Goal: Transaction & Acquisition: Purchase product/service

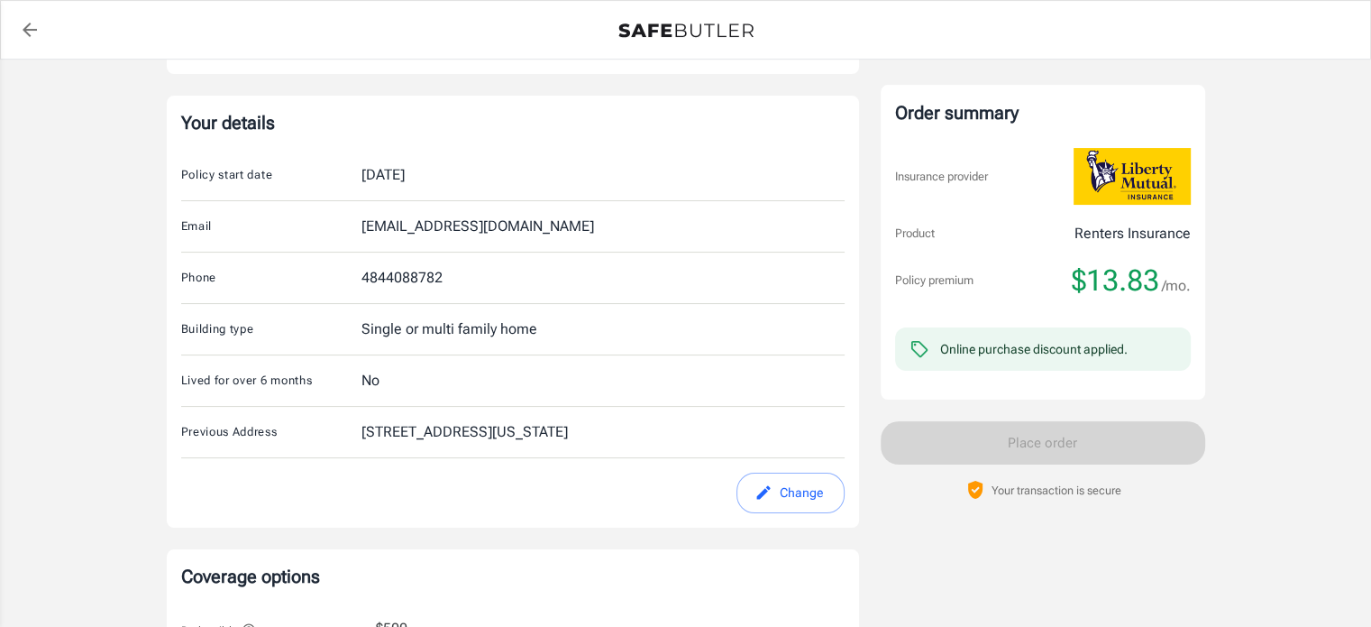
scroll to position [256, 0]
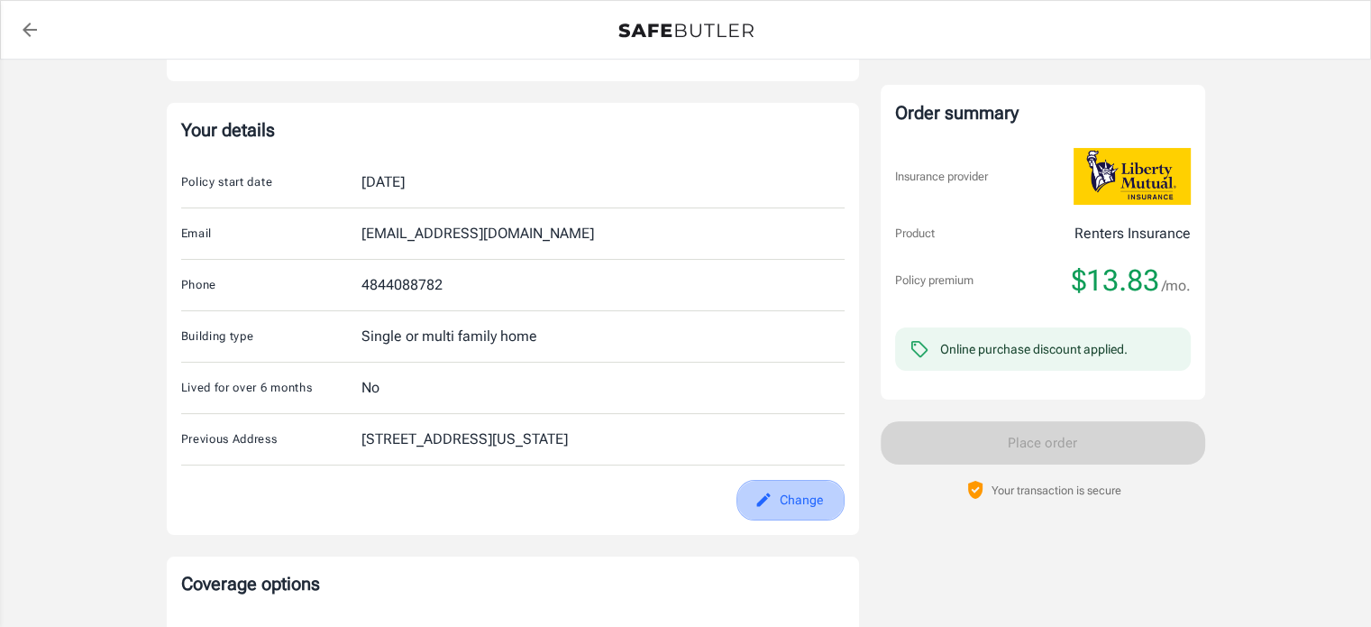
click at [803, 499] on button "Change" at bounding box center [791, 500] width 108 height 41
select select "PA"
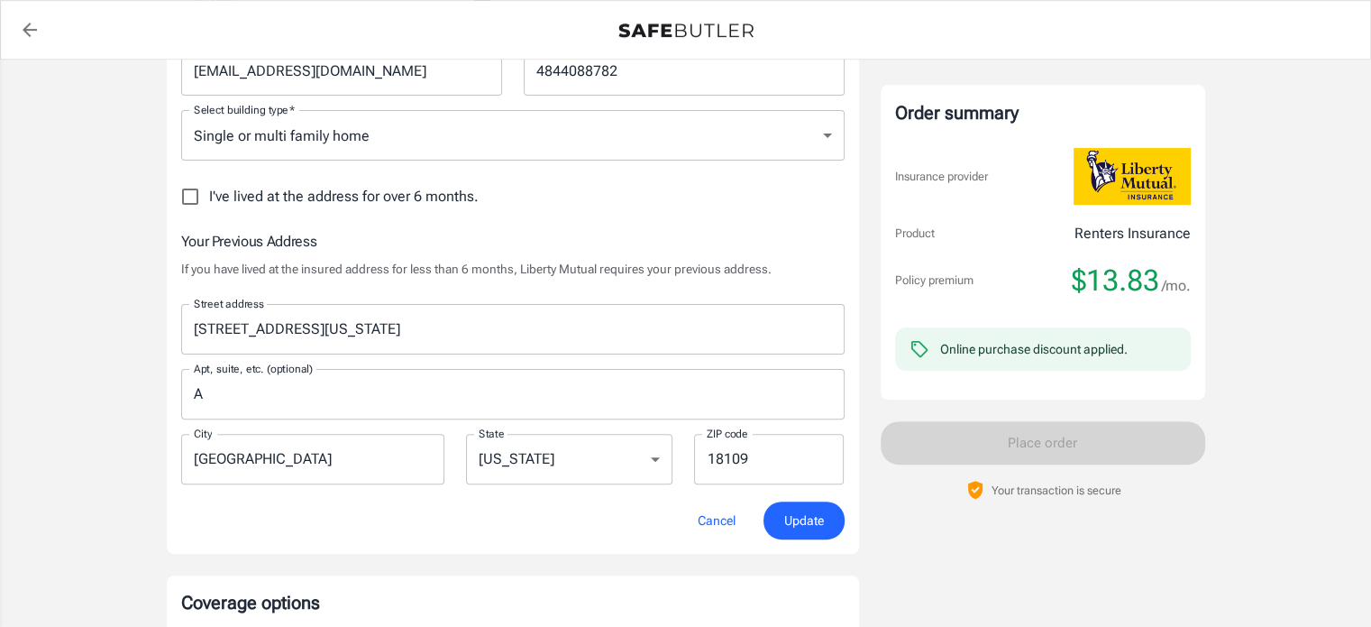
scroll to position [459, 0]
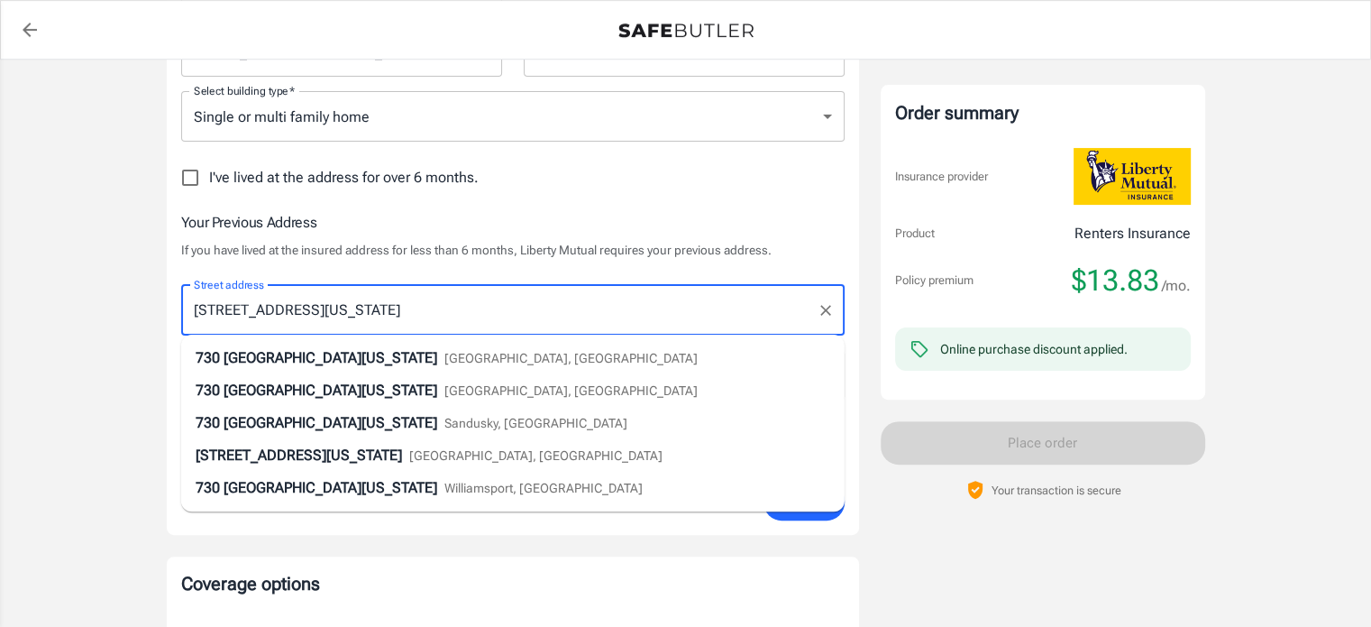
drag, startPoint x: 397, startPoint y: 307, endPoint x: 137, endPoint y: 307, distance: 259.7
click at [137, 307] on div "Policy premium $ 13.83 /mo Liberty Mutual Renters Insurance [STREET_ADDRESS] Yo…" at bounding box center [685, 476] width 1371 height 1751
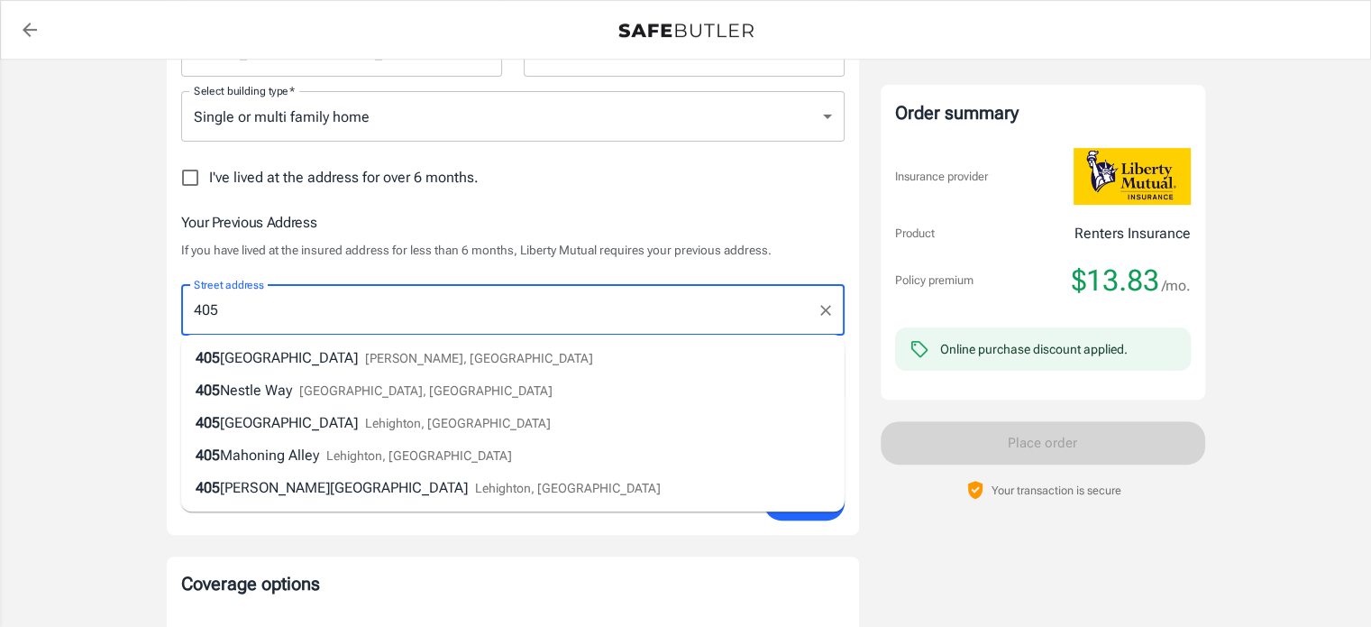
type input "[STREET_ADDRESS]"
type input "[PERSON_NAME]"
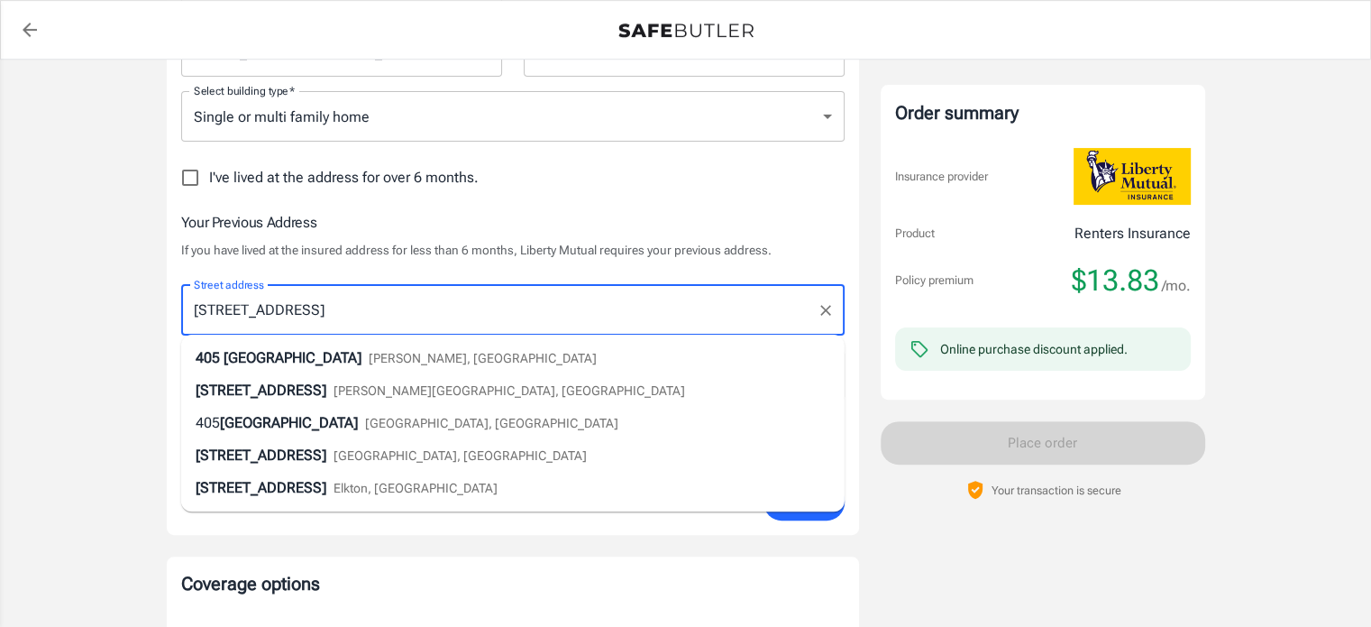
click at [435, 370] on li "[STREET_ADDRESS][PERSON_NAME]" at bounding box center [513, 358] width 664 height 32
type input "18071"
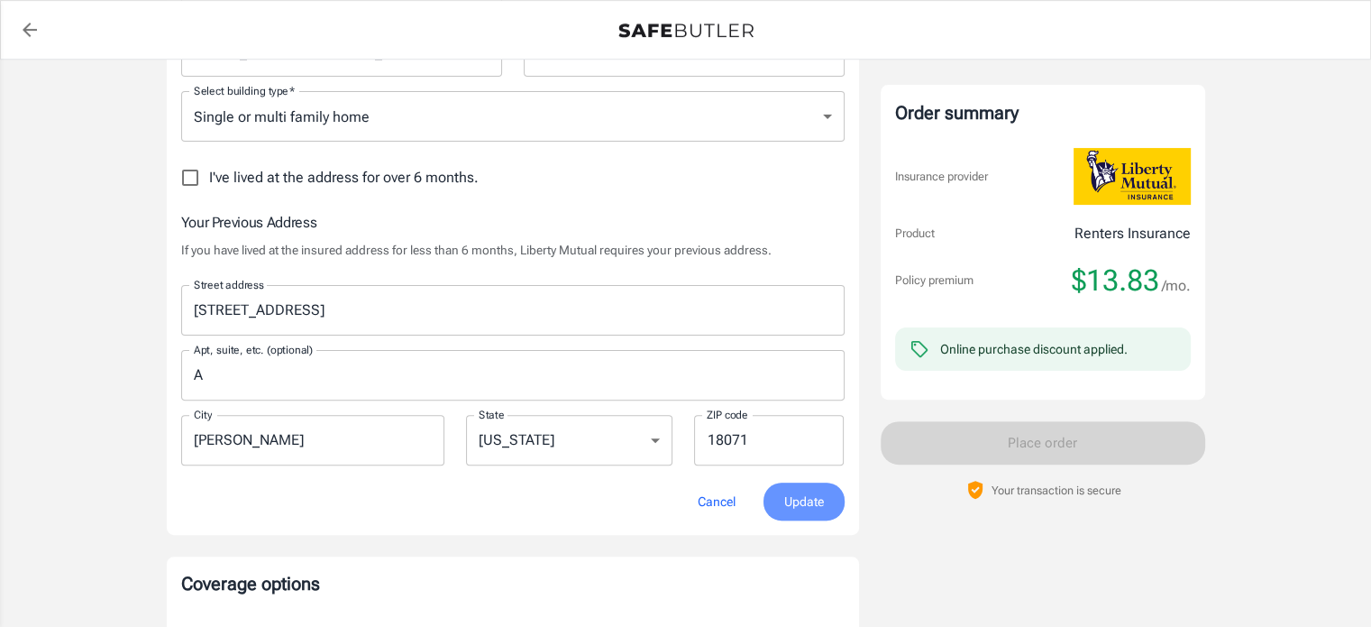
click at [793, 504] on span "Update" at bounding box center [804, 501] width 40 height 23
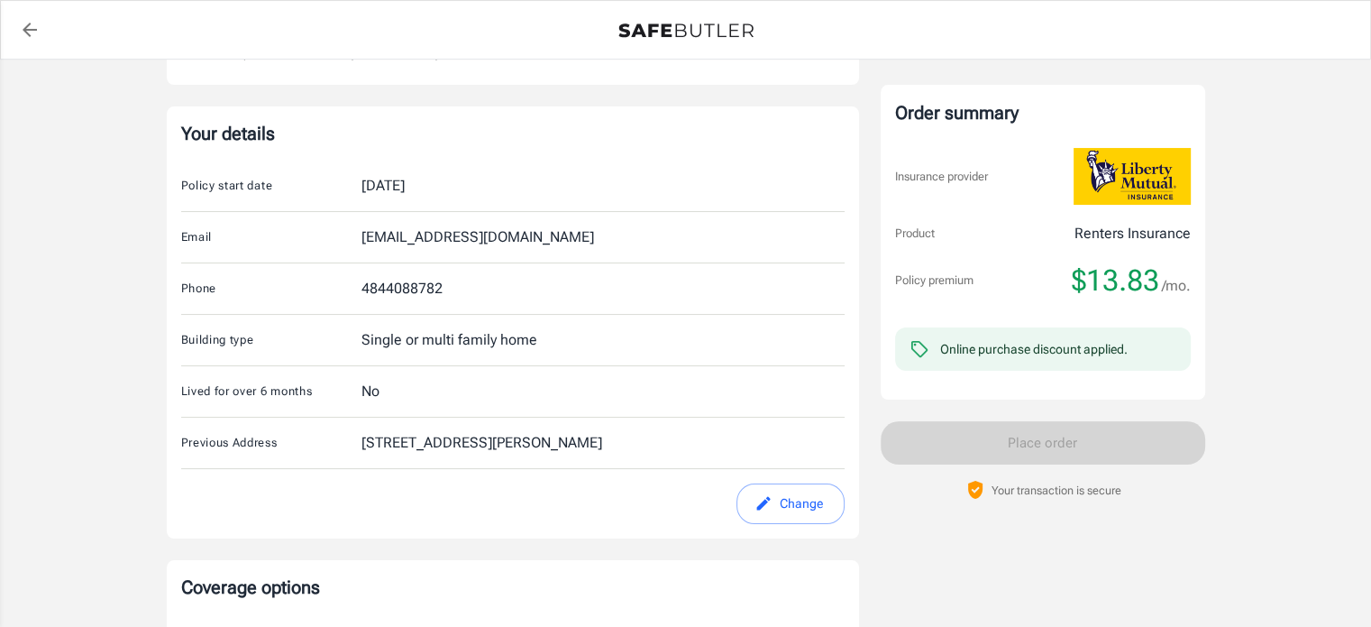
scroll to position [0, 0]
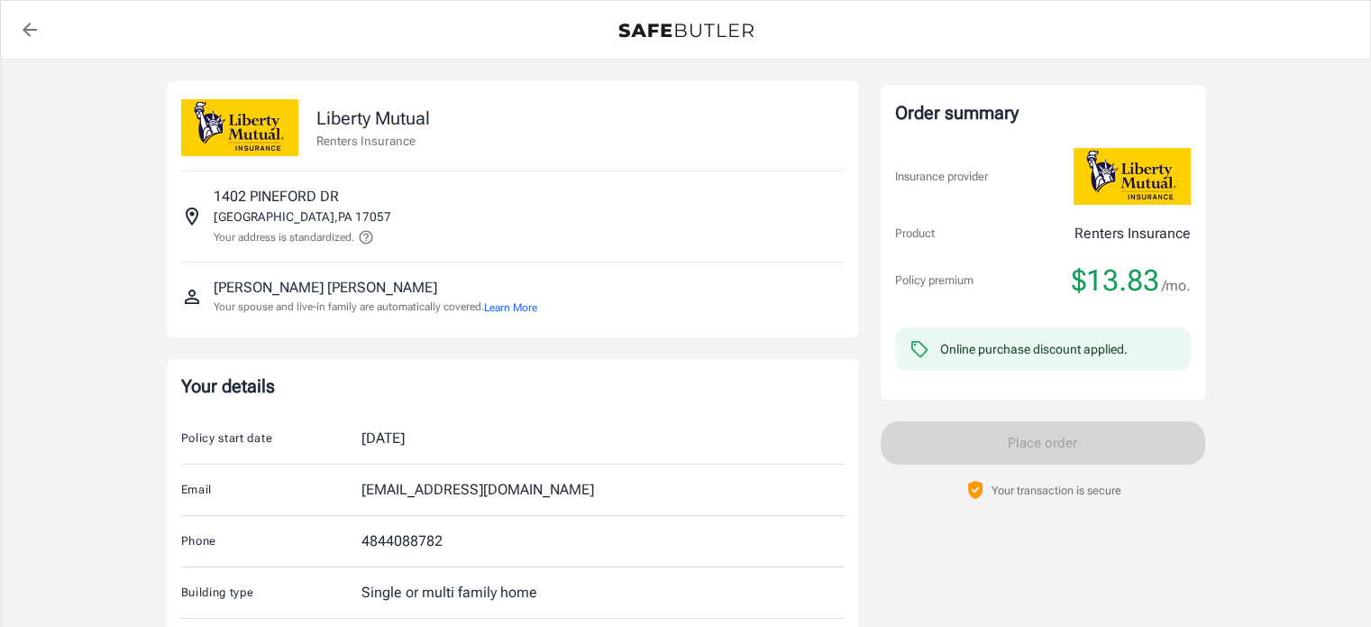
click at [527, 309] on button "Learn More" at bounding box center [510, 307] width 53 height 16
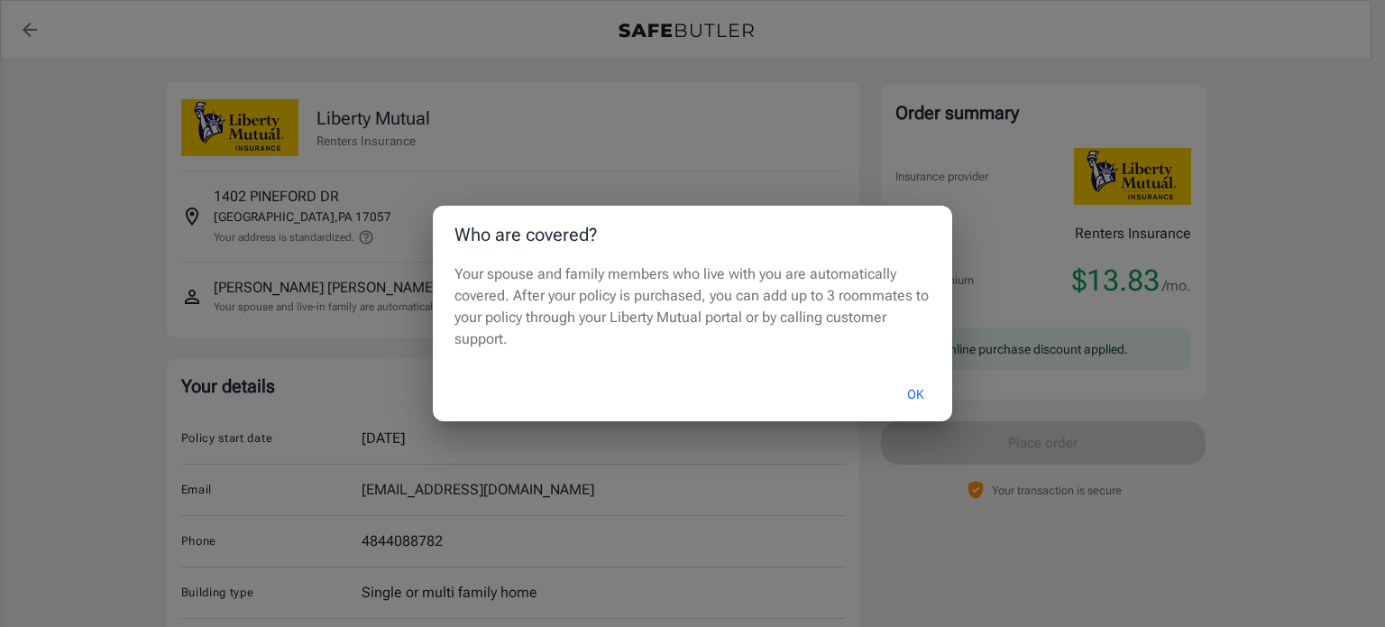
click at [924, 394] on button "OK" at bounding box center [915, 394] width 59 height 39
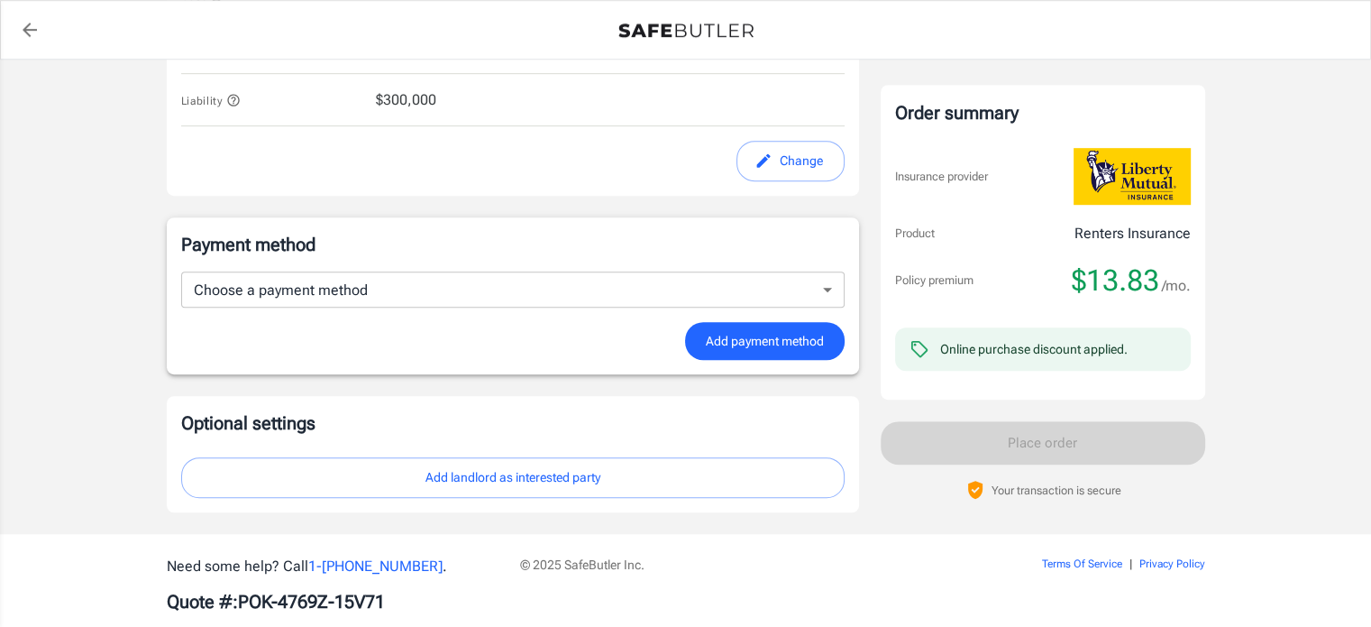
scroll to position [1104, 0]
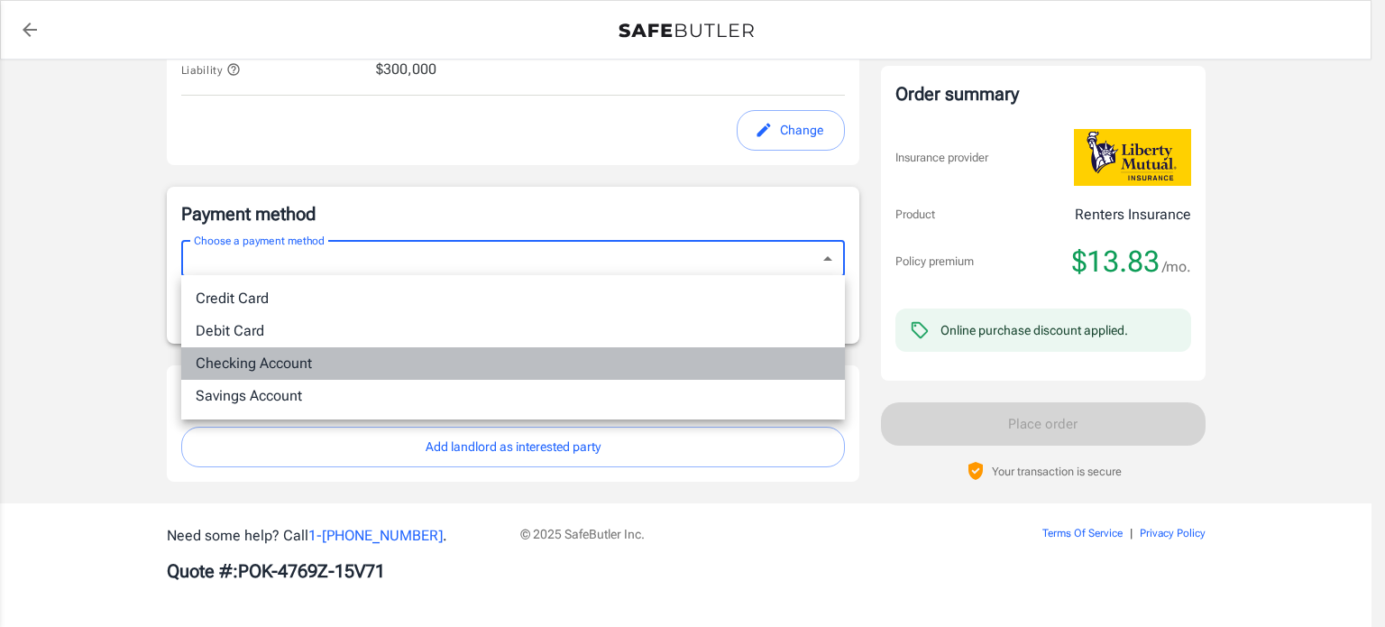
click at [435, 348] on li "Checking Account" at bounding box center [513, 363] width 664 height 32
type input "checking"
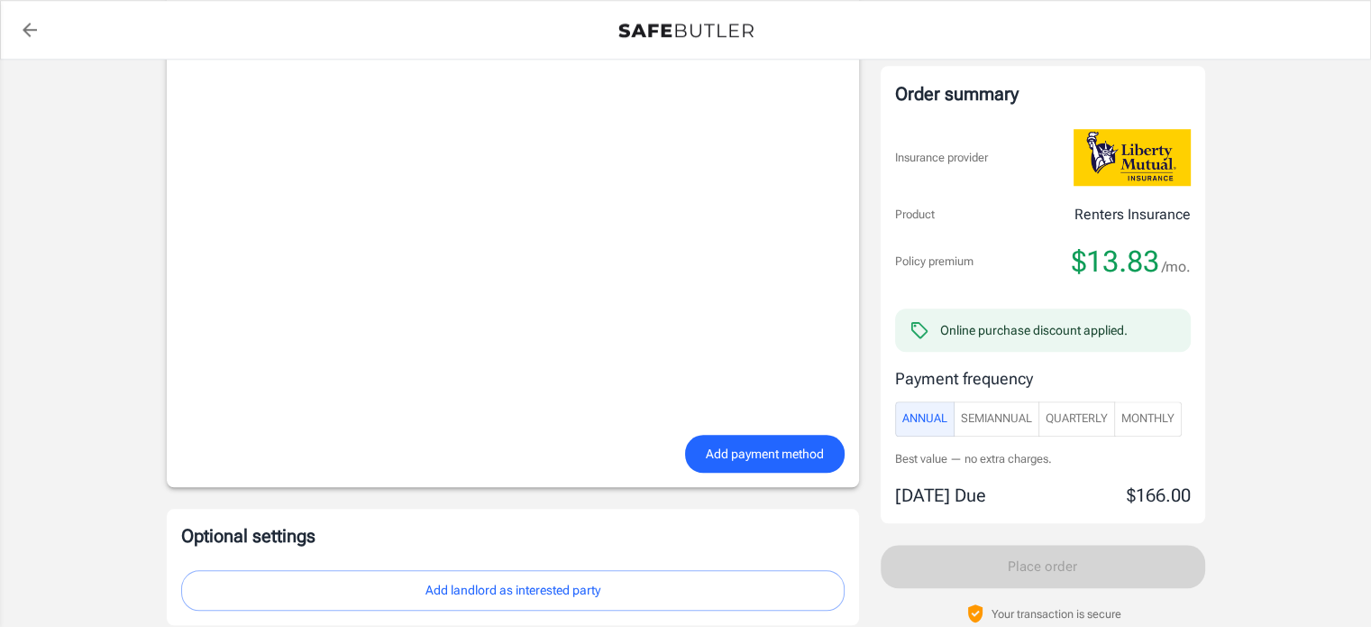
scroll to position [1477, 0]
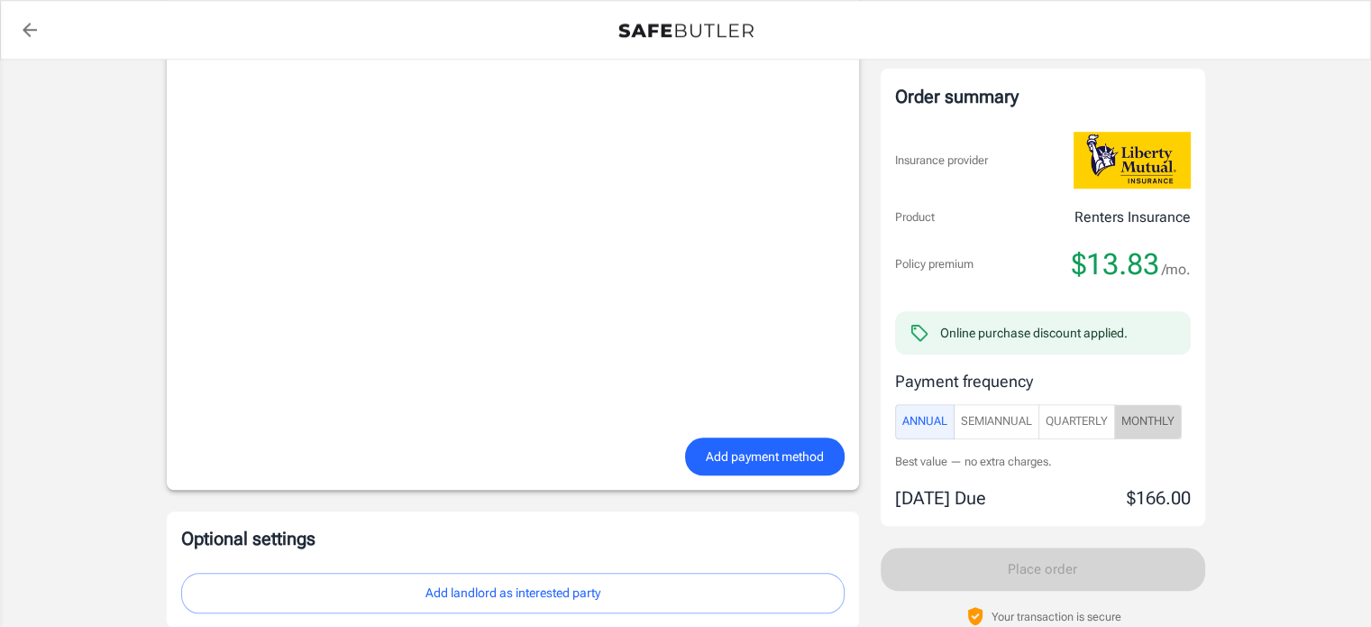
click at [1161, 423] on span "Monthly" at bounding box center [1148, 421] width 53 height 21
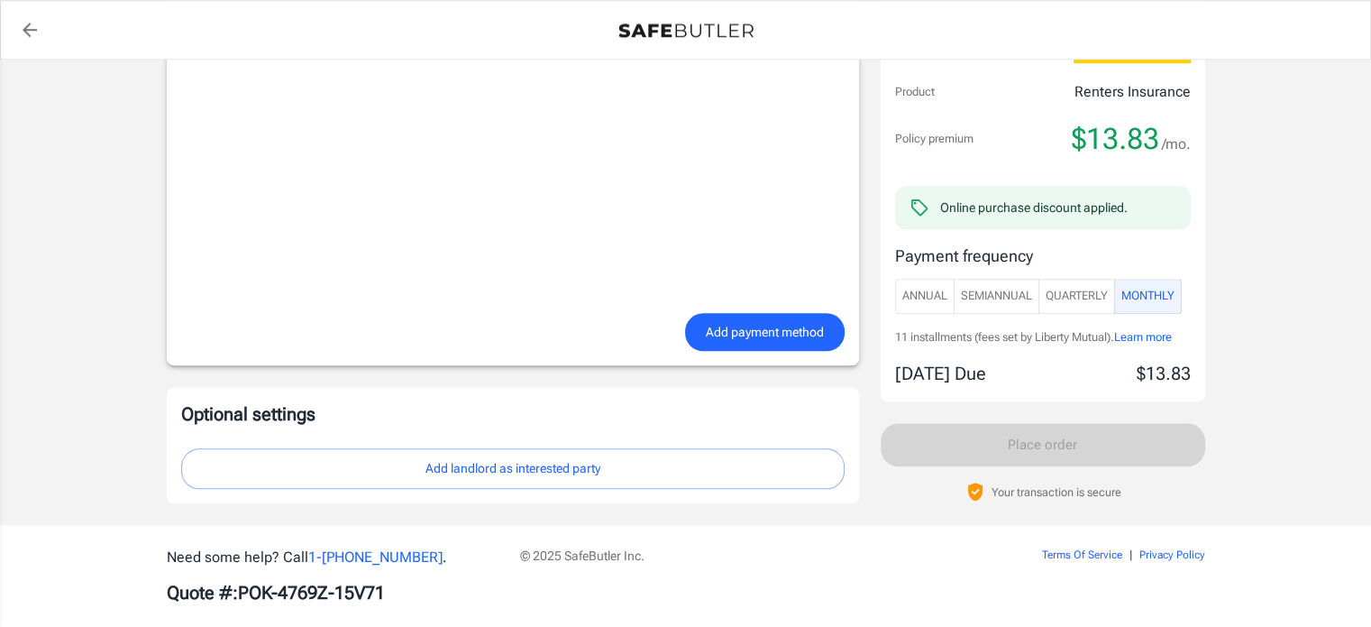
scroll to position [1623, 0]
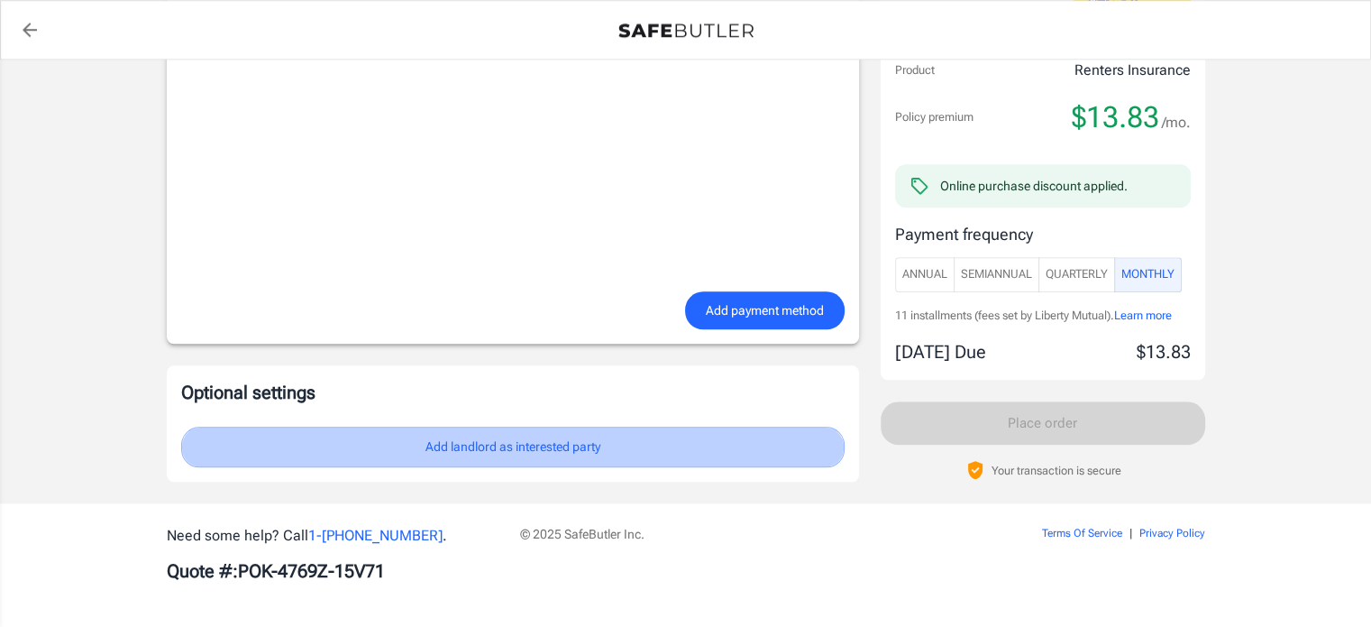
click at [639, 453] on button "Add landlord as interested party" at bounding box center [513, 446] width 664 height 41
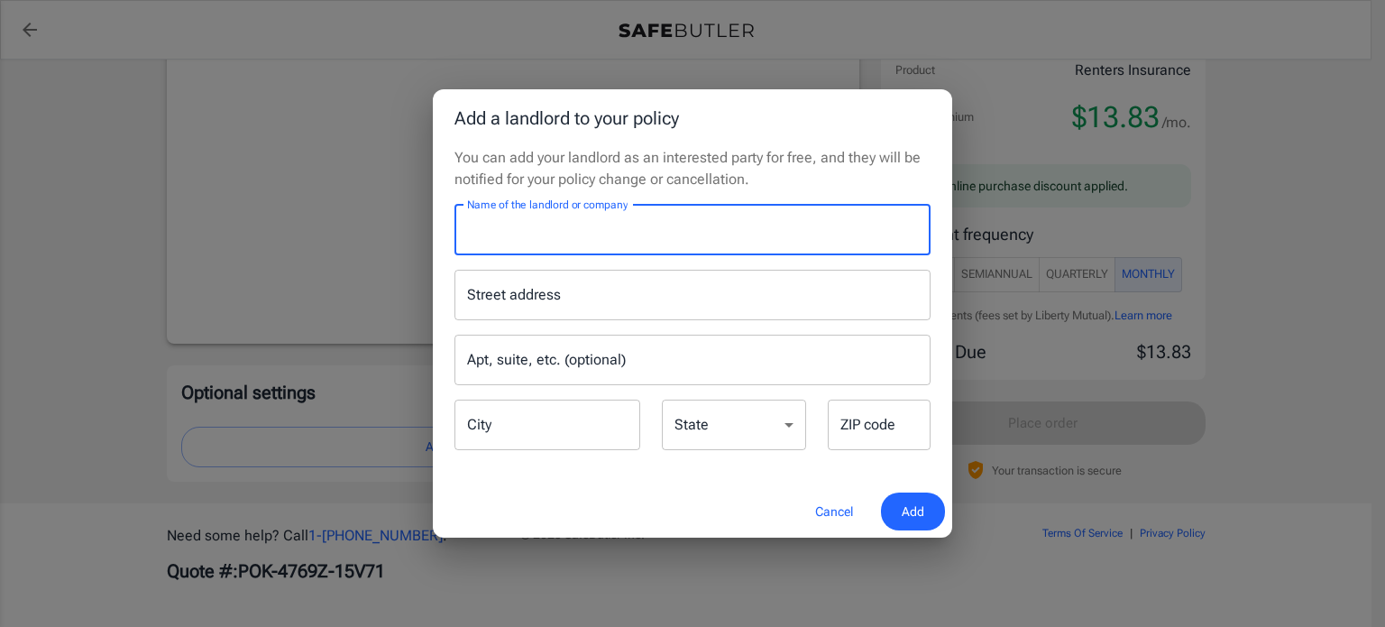
click at [552, 239] on input "Name of the landlord or company" at bounding box center [692, 230] width 476 height 50
type input "The Village of [GEOGRAPHIC_DATA]"
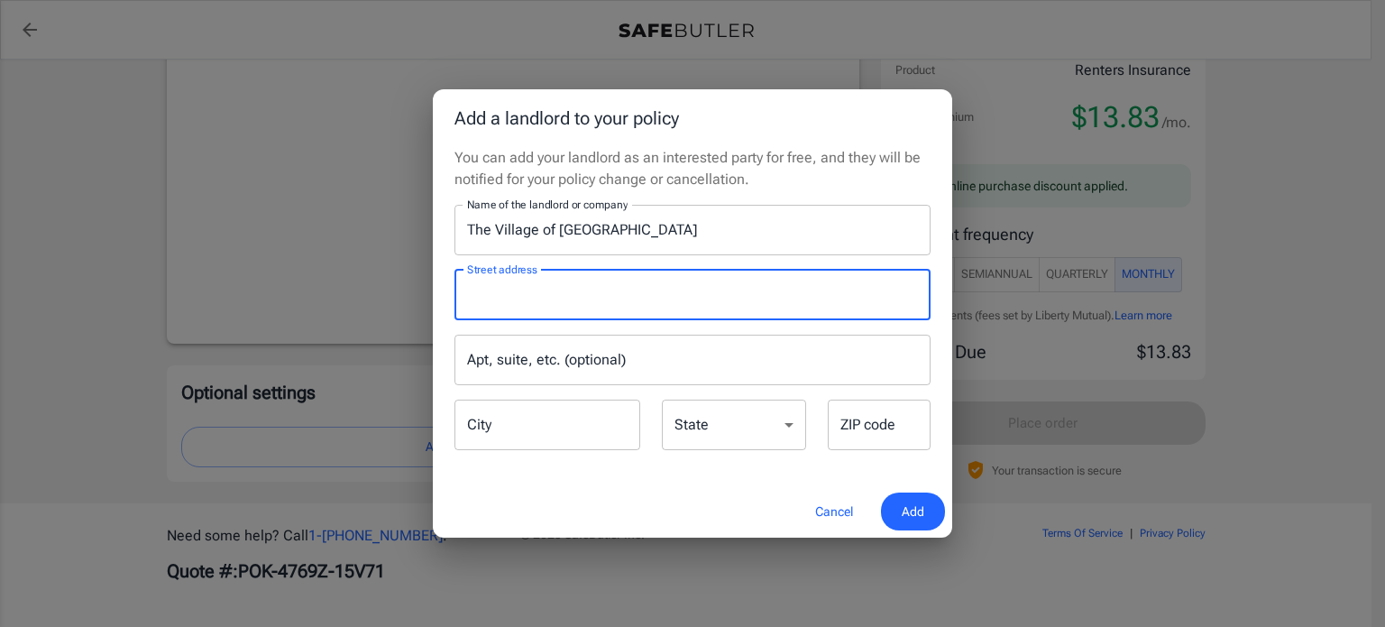
click at [534, 291] on input "Street address" at bounding box center [693, 295] width 460 height 34
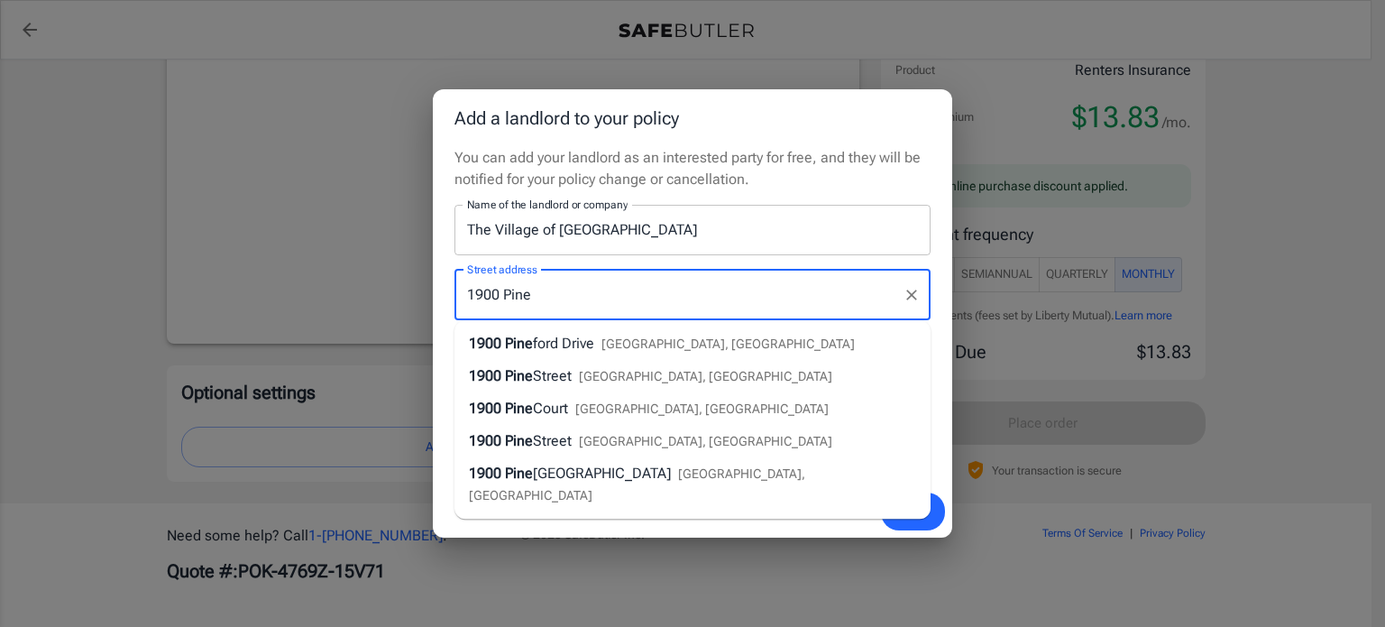
click at [570, 338] on span "ford Drive" at bounding box center [563, 342] width 61 height 17
type input "[STREET_ADDRESS]"
type input "[GEOGRAPHIC_DATA]"
select select "PA"
type input "17057"
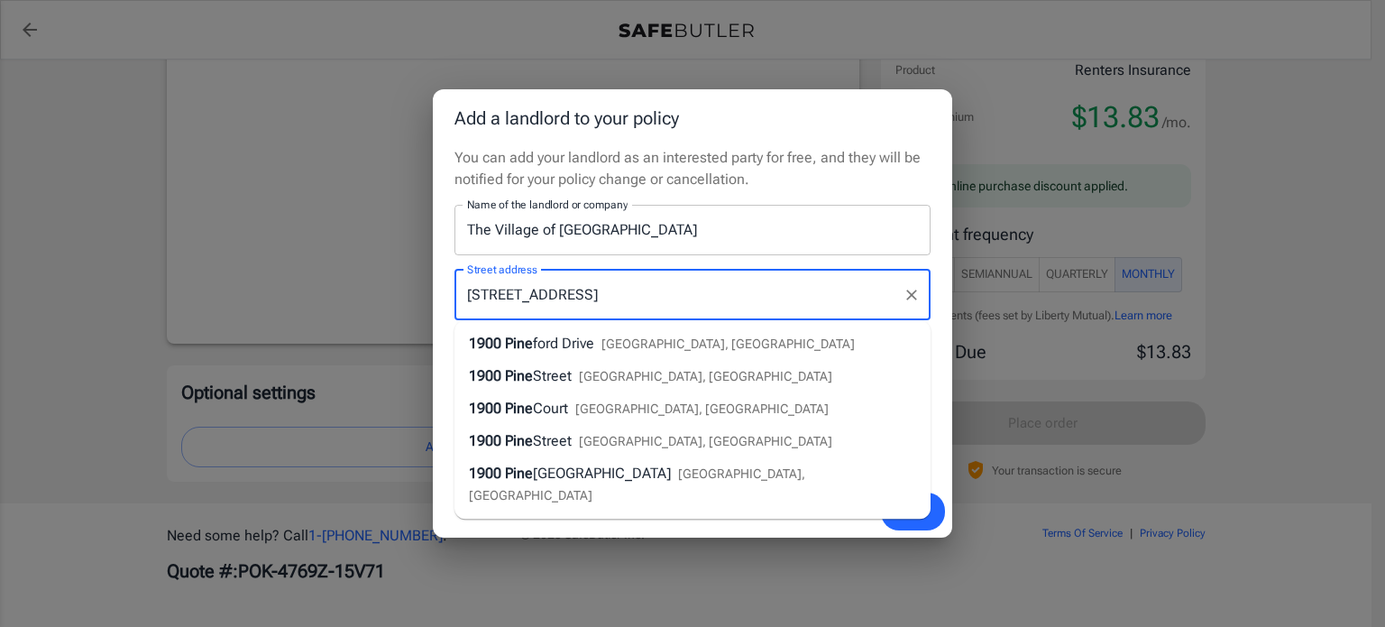
type input "[STREET_ADDRESS]"
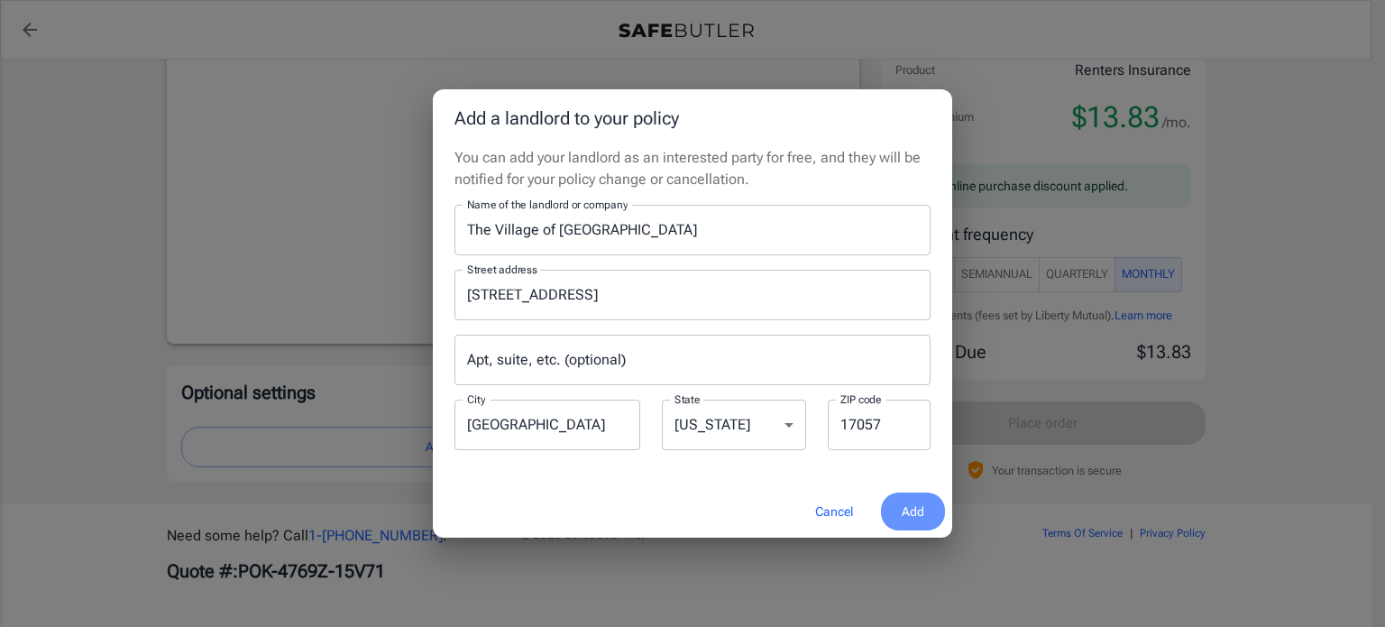
click at [896, 508] on button "Add" at bounding box center [913, 511] width 64 height 39
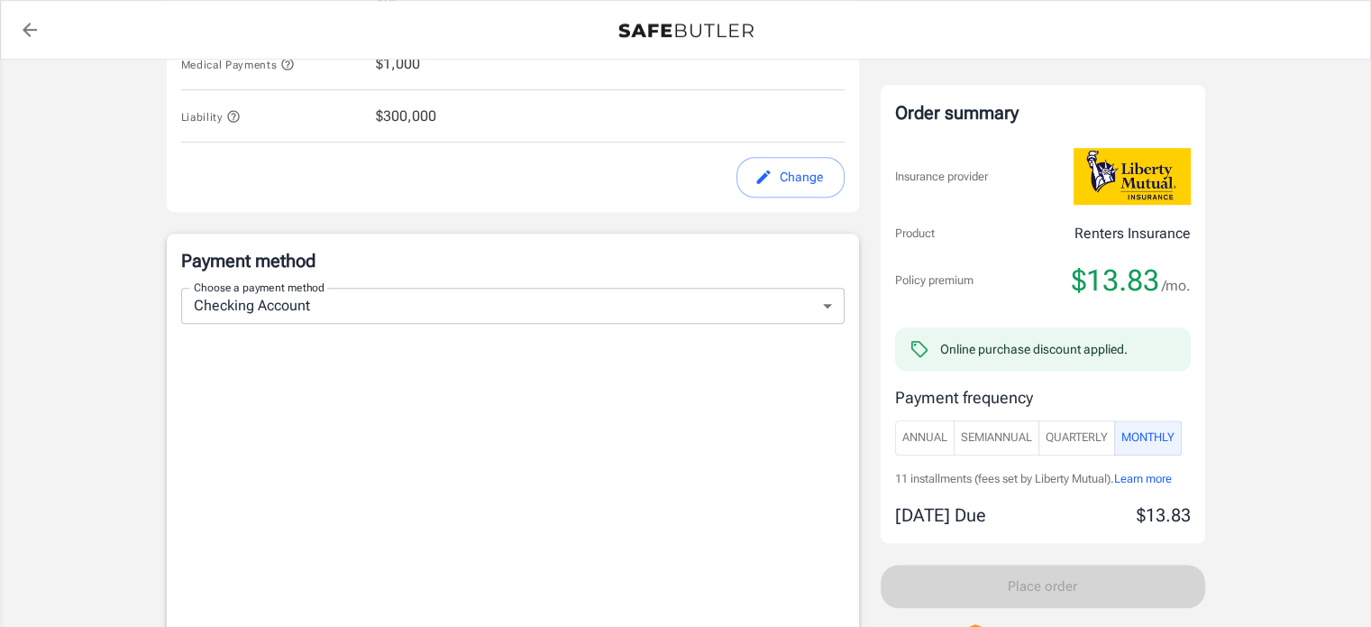
scroll to position [1052, 0]
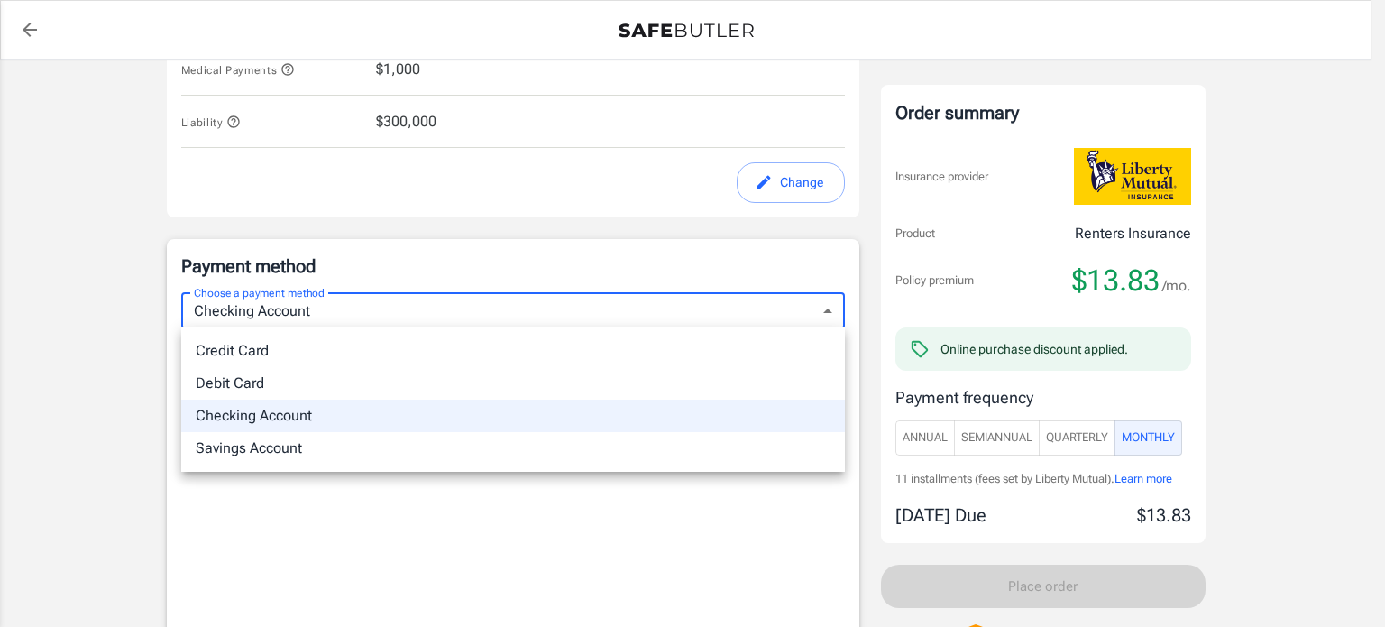
click at [819, 318] on body "Policy premium $ 13.83 /mo Liberty Mutual Renters Insurance [STREET_ADDRESS] Yo…" at bounding box center [692, 149] width 1385 height 2402
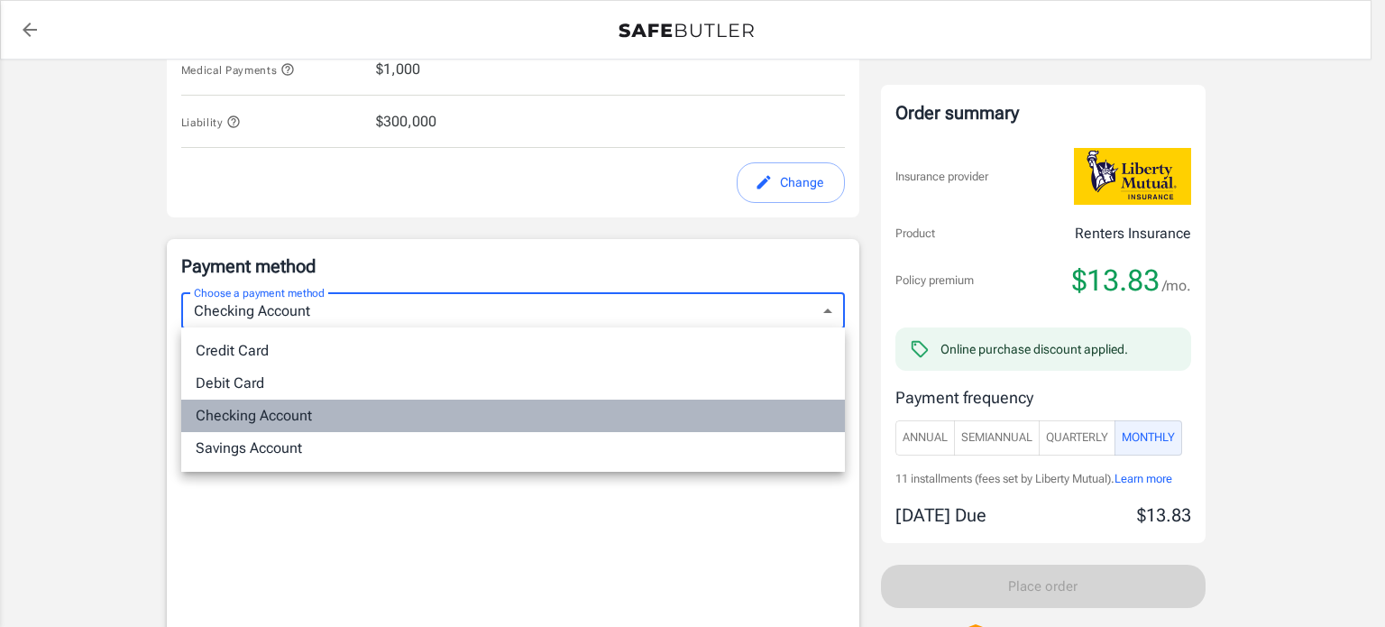
click at [698, 416] on li "Checking Account" at bounding box center [513, 415] width 664 height 32
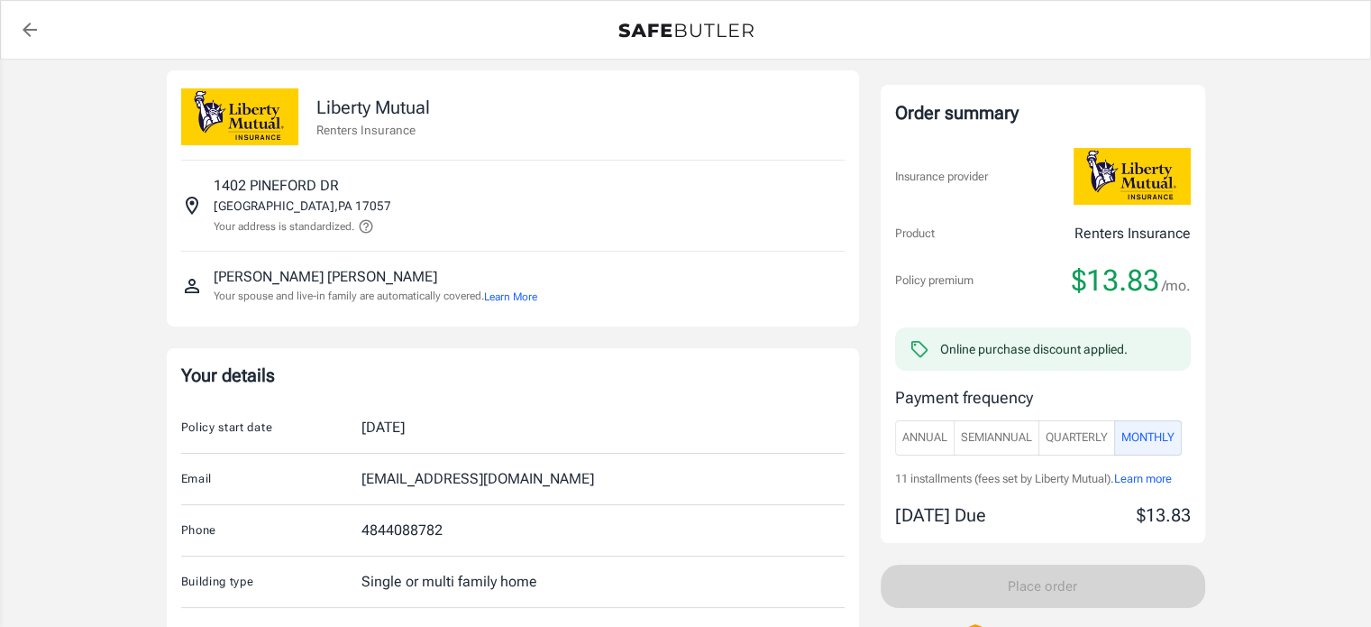
scroll to position [0, 0]
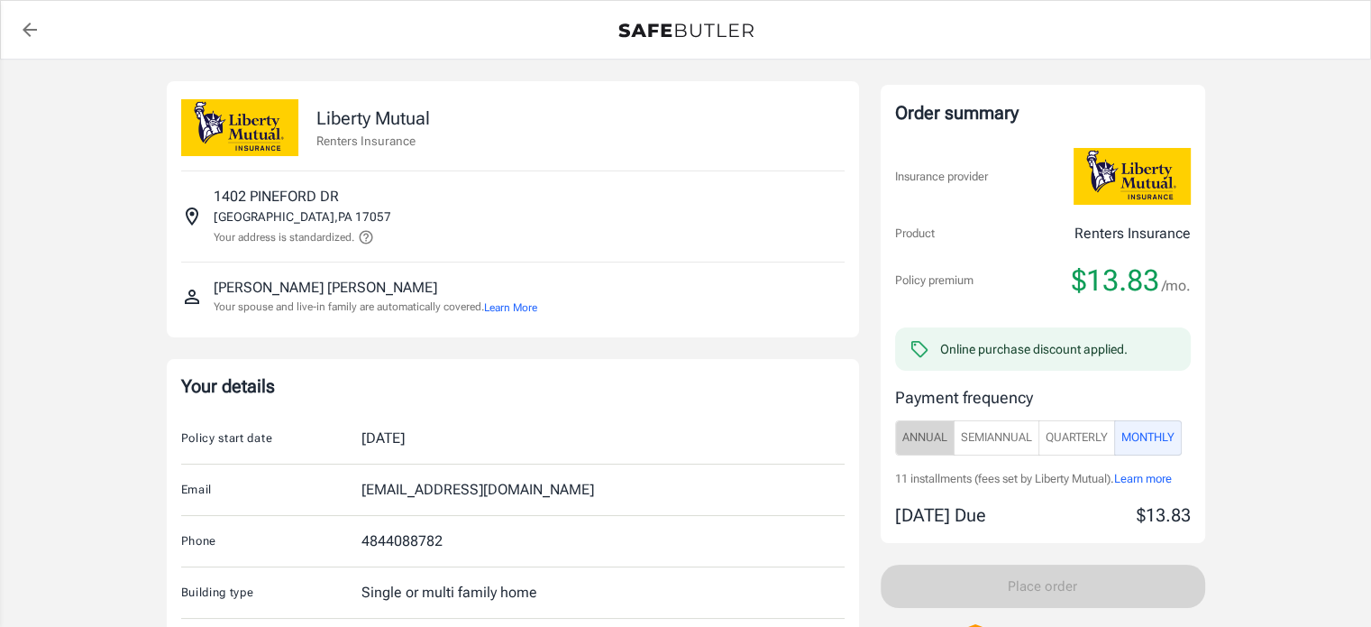
click at [916, 439] on span "Annual" at bounding box center [924, 437] width 45 height 21
